Goal: Information Seeking & Learning: Learn about a topic

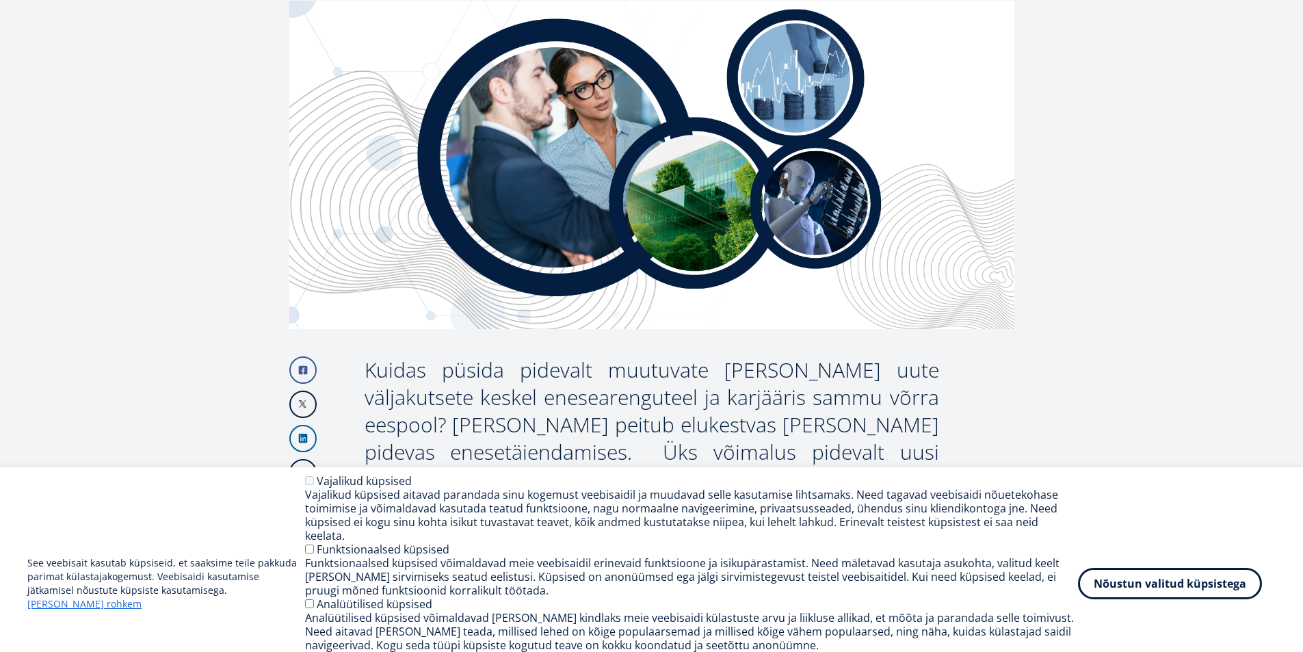
scroll to position [342, 0]
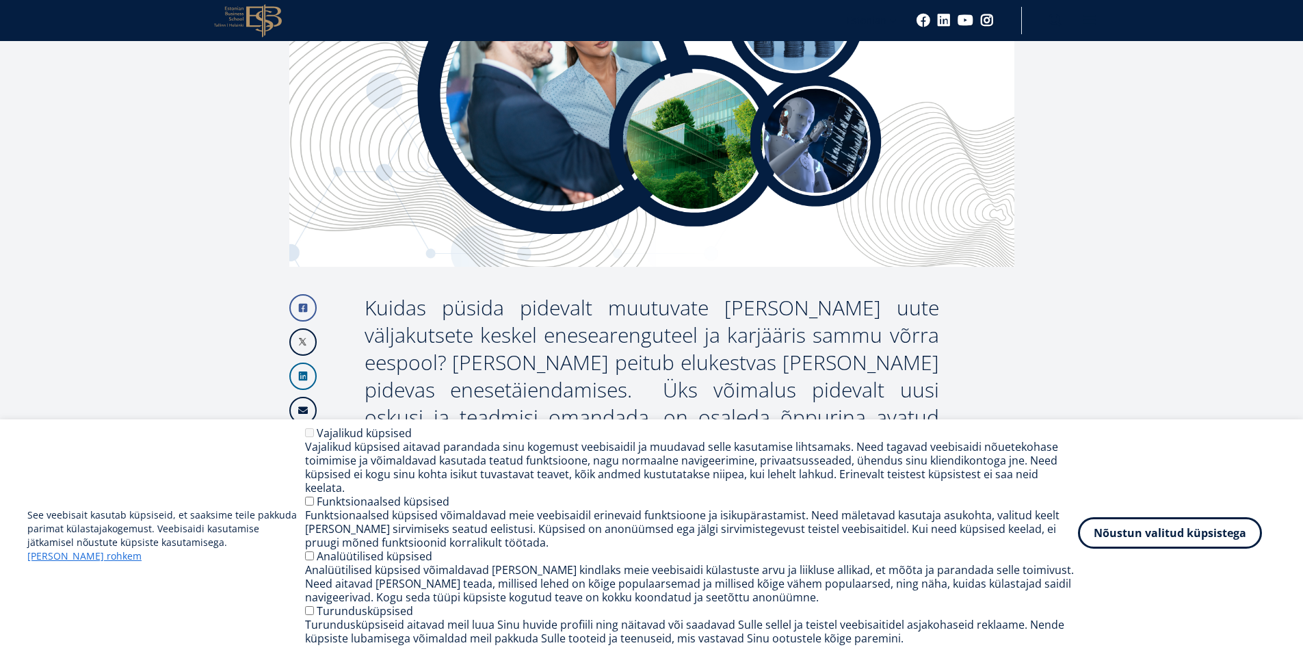
click at [1123, 538] on button "Nõustun valitud küpsistega" at bounding box center [1170, 532] width 184 height 31
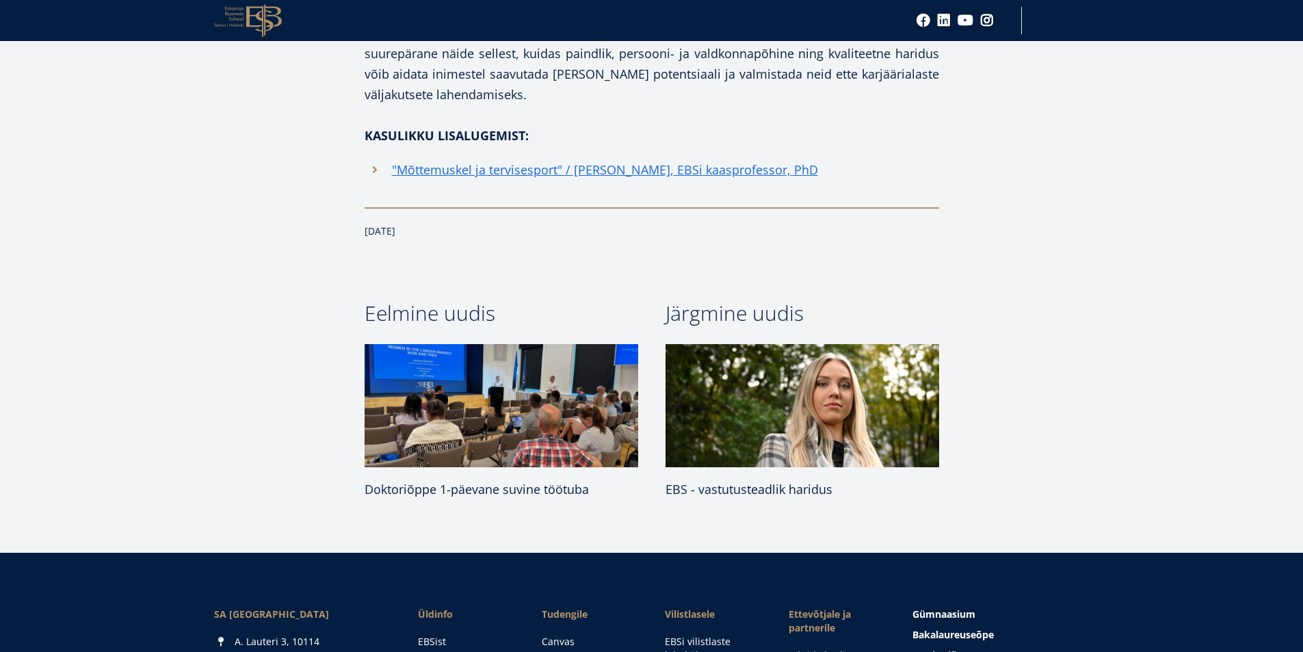
scroll to position [2872, 0]
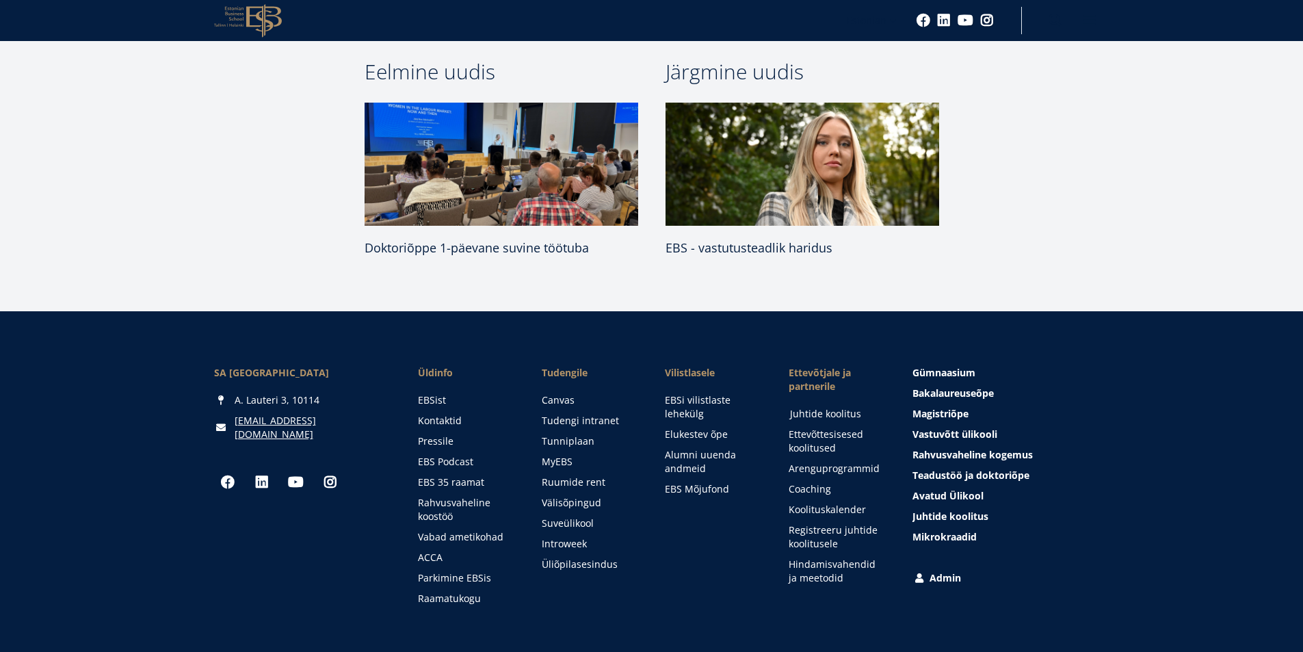
click at [830, 407] on link "Juhtide koolitus" at bounding box center [838, 414] width 96 height 14
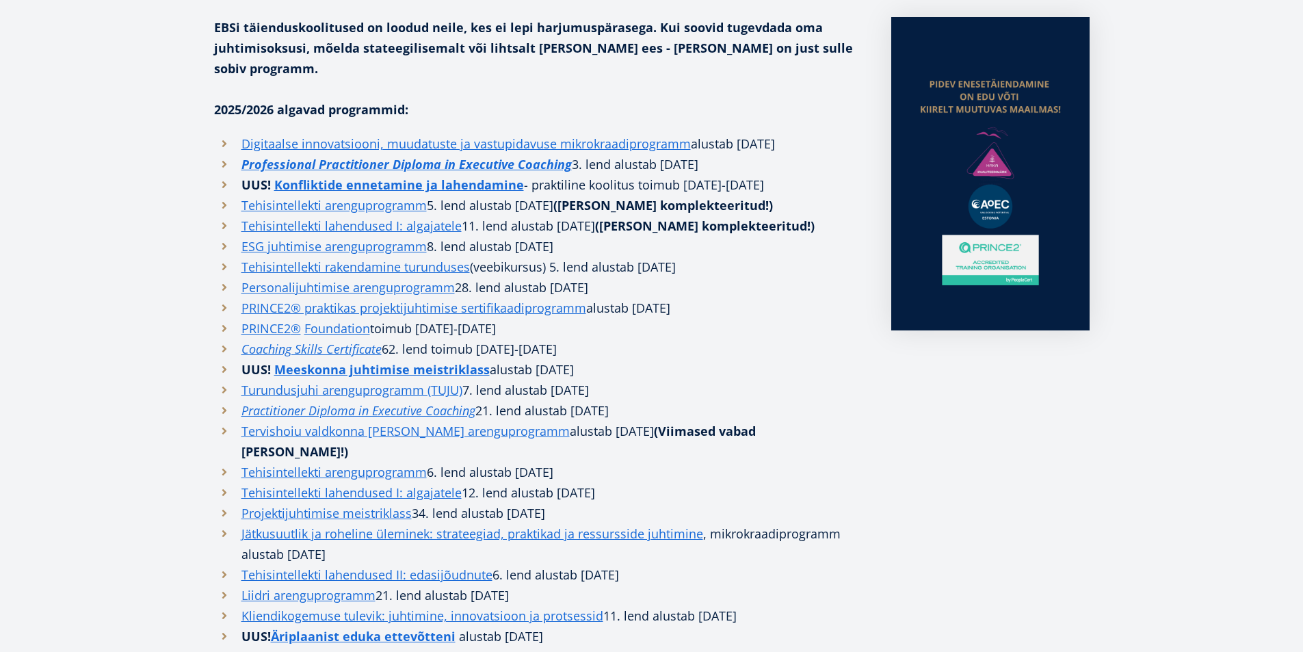
scroll to position [342, 0]
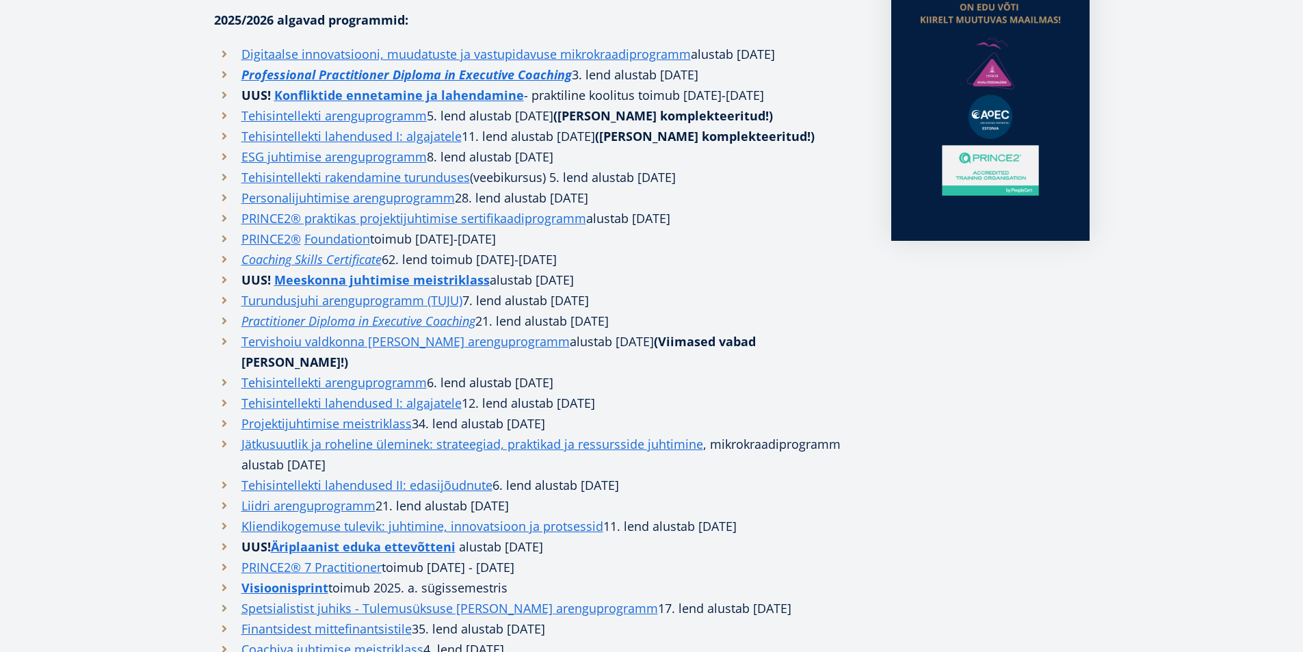
drag, startPoint x: 581, startPoint y: 274, endPoint x: 581, endPoint y: 299, distance: 25.3
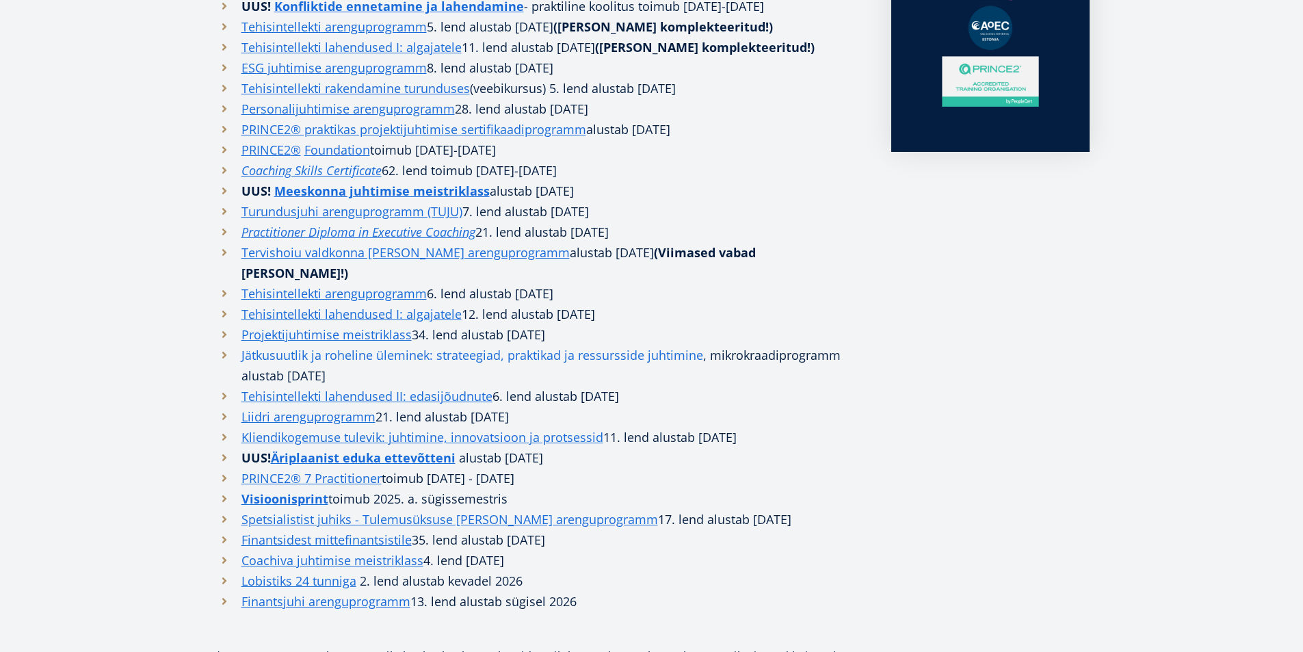
drag, startPoint x: 581, startPoint y: 299, endPoint x: 587, endPoint y: 319, distance: 20.8
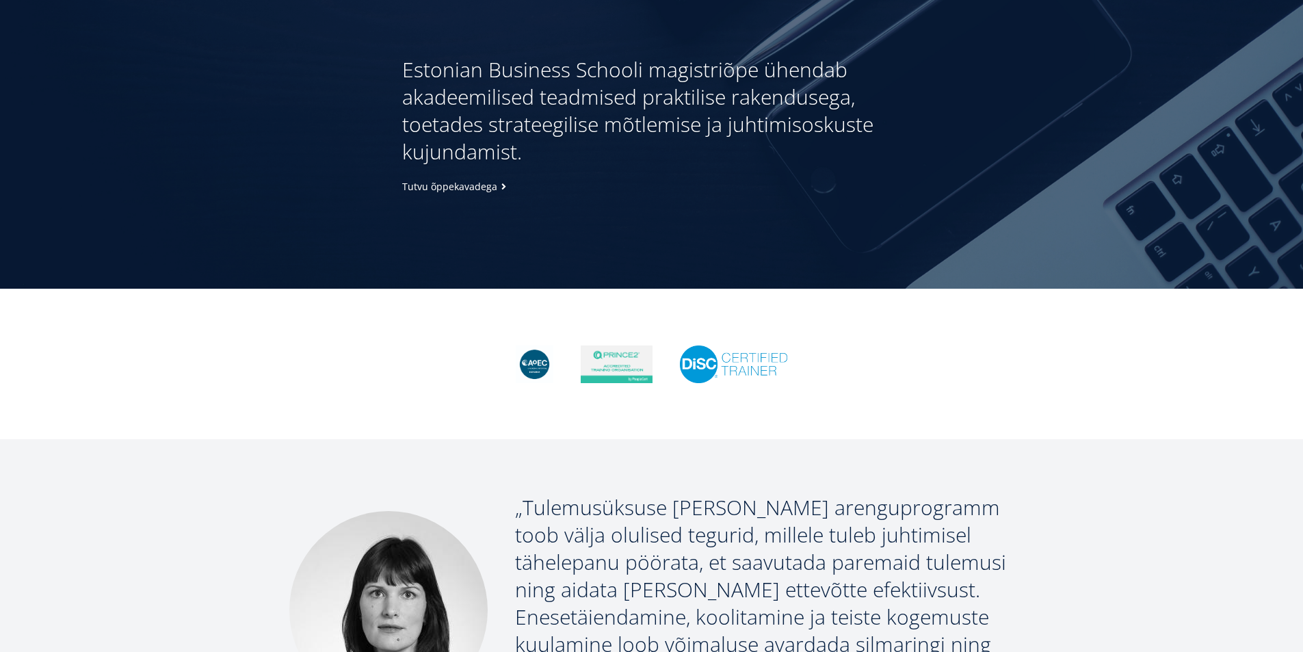
scroll to position [1845, 0]
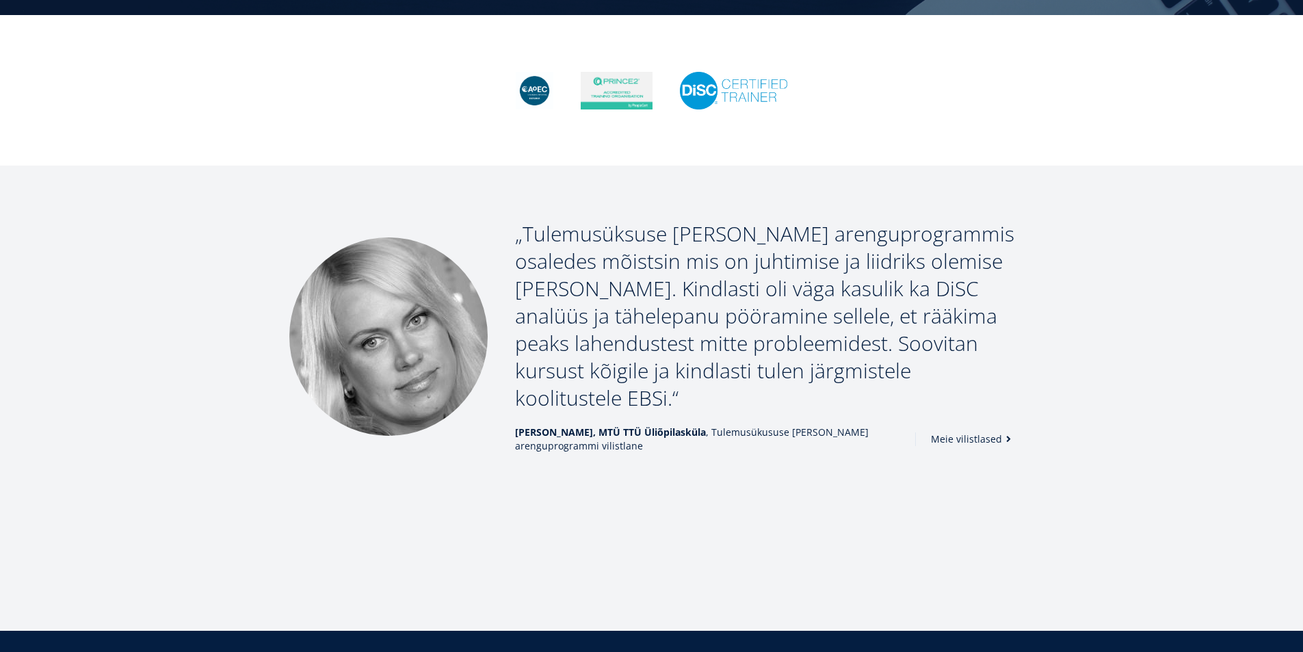
click at [983, 432] on link "Meie vilistlased" at bounding box center [973, 439] width 85 height 14
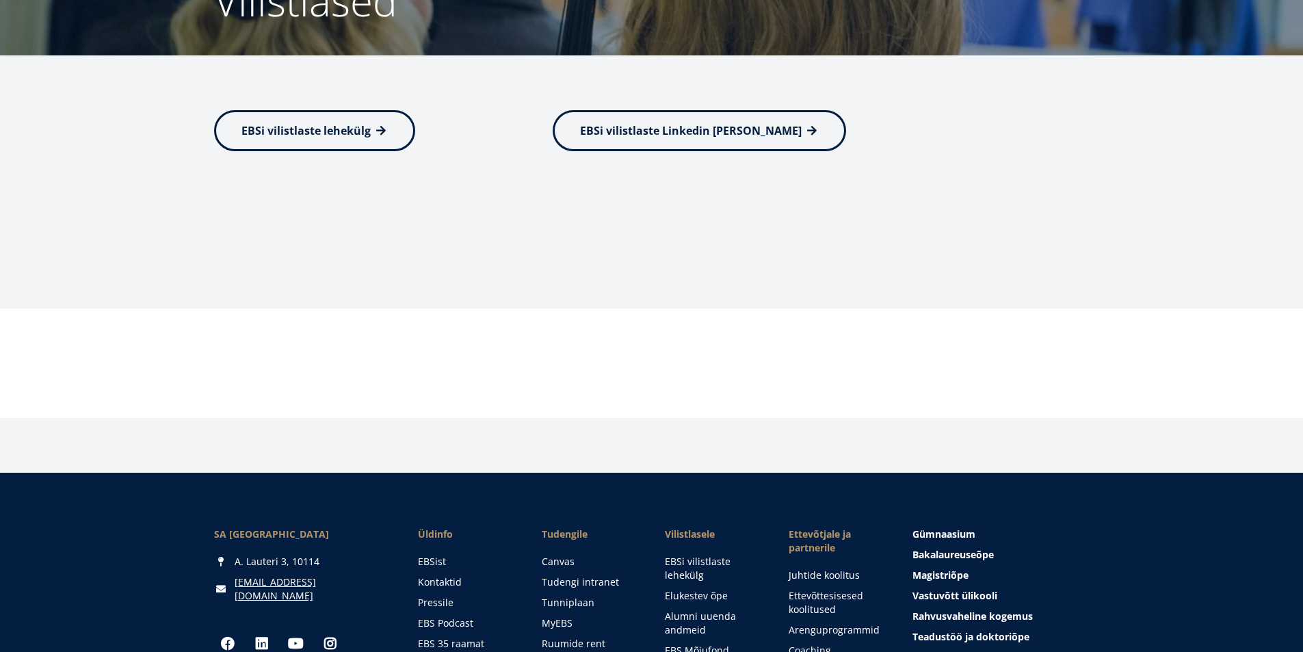
scroll to position [164, 0]
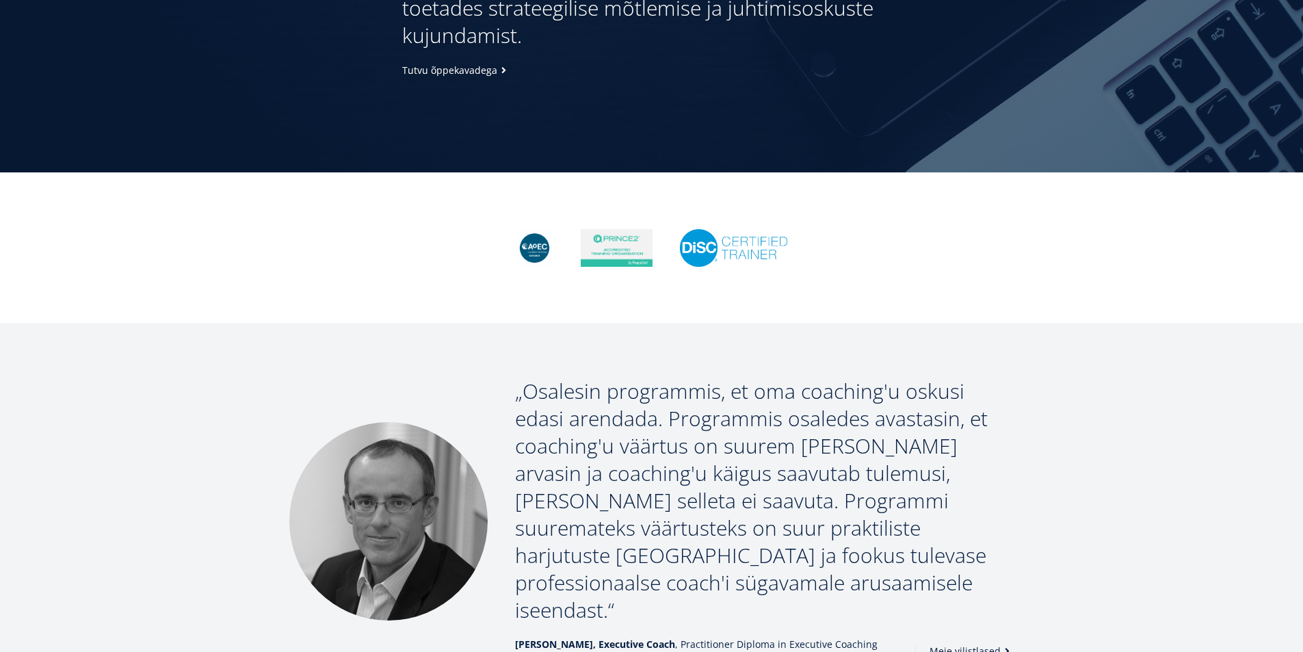
scroll to position [1708, 0]
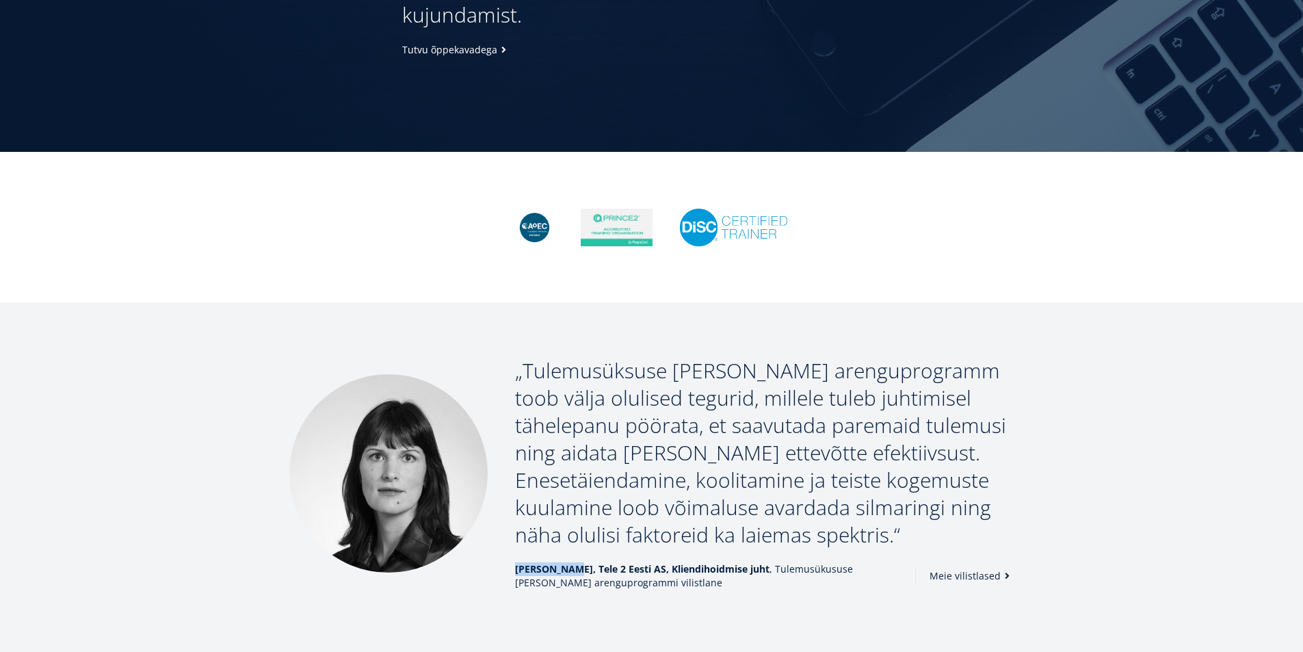
drag, startPoint x: 566, startPoint y: 510, endPoint x: 515, endPoint y: 507, distance: 51.4
click at [516, 562] on strong "Kristi Kippa, Tele 2 Eesti AS, Kliendihoidmise juht" at bounding box center [642, 568] width 254 height 13
